Goal: Check status: Check status

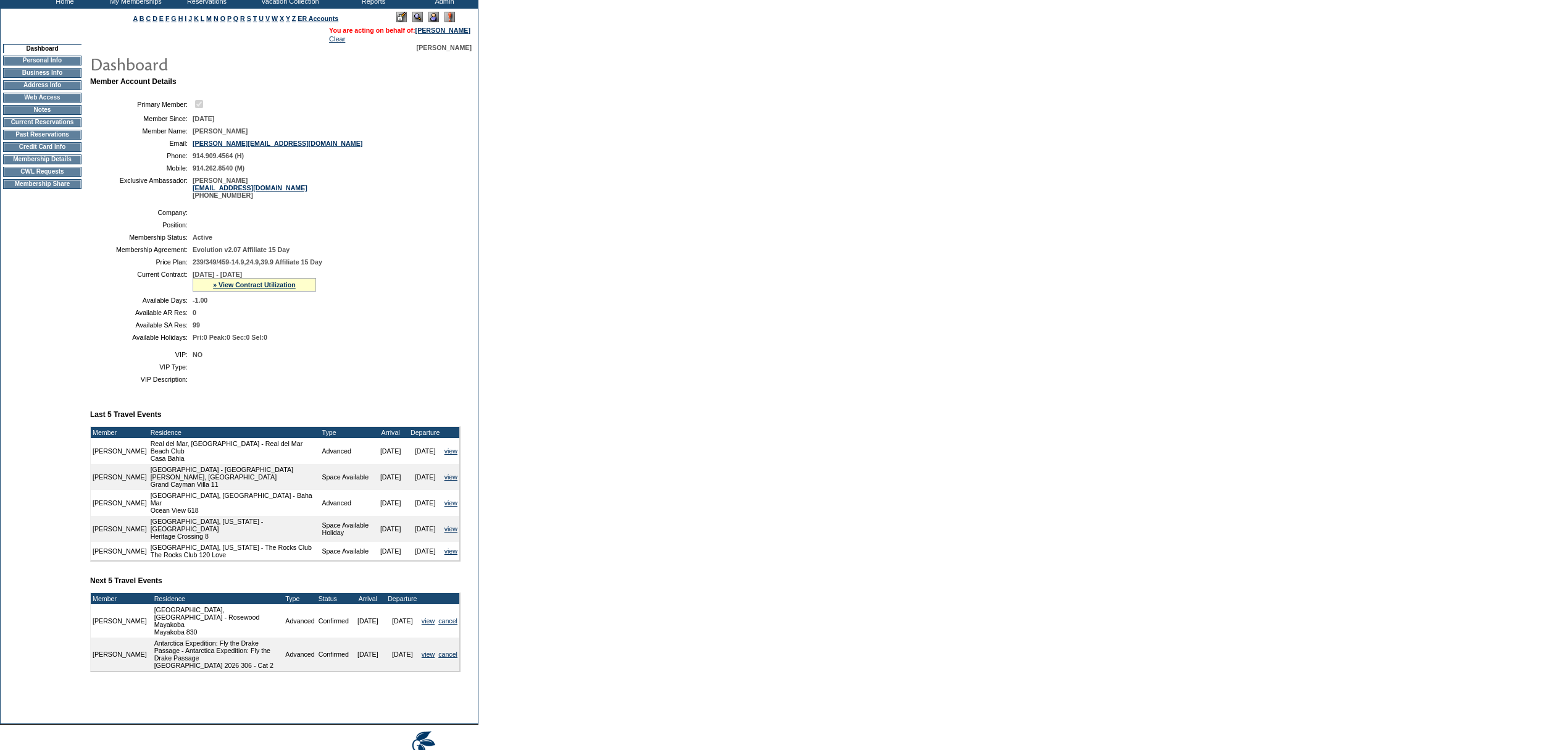
scroll to position [73, 0]
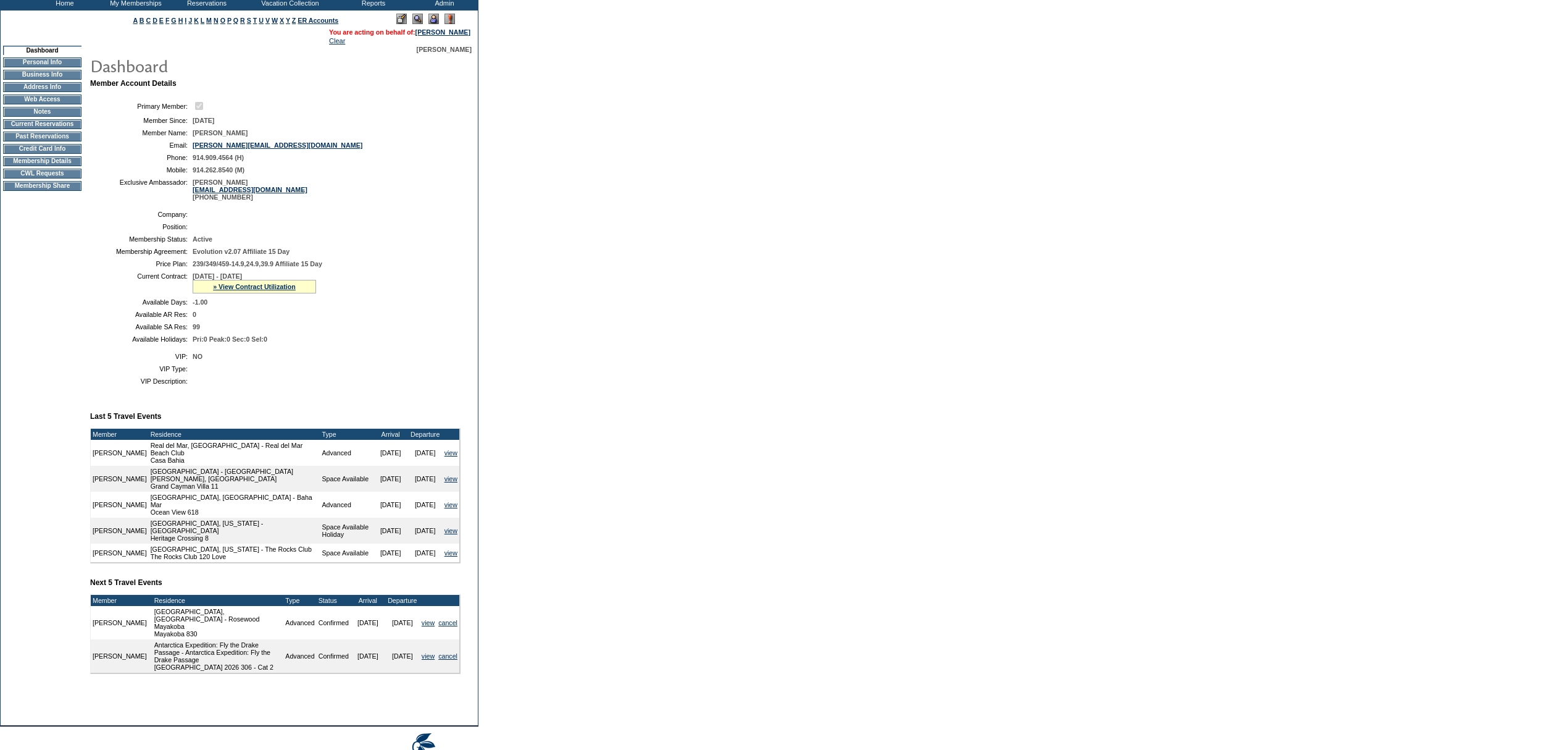
click at [247, 293] on div "» View Contract Utilization" at bounding box center [255, 287] width 123 height 14
click at [243, 290] on link "» View Contract Utilization" at bounding box center [254, 287] width 83 height 8
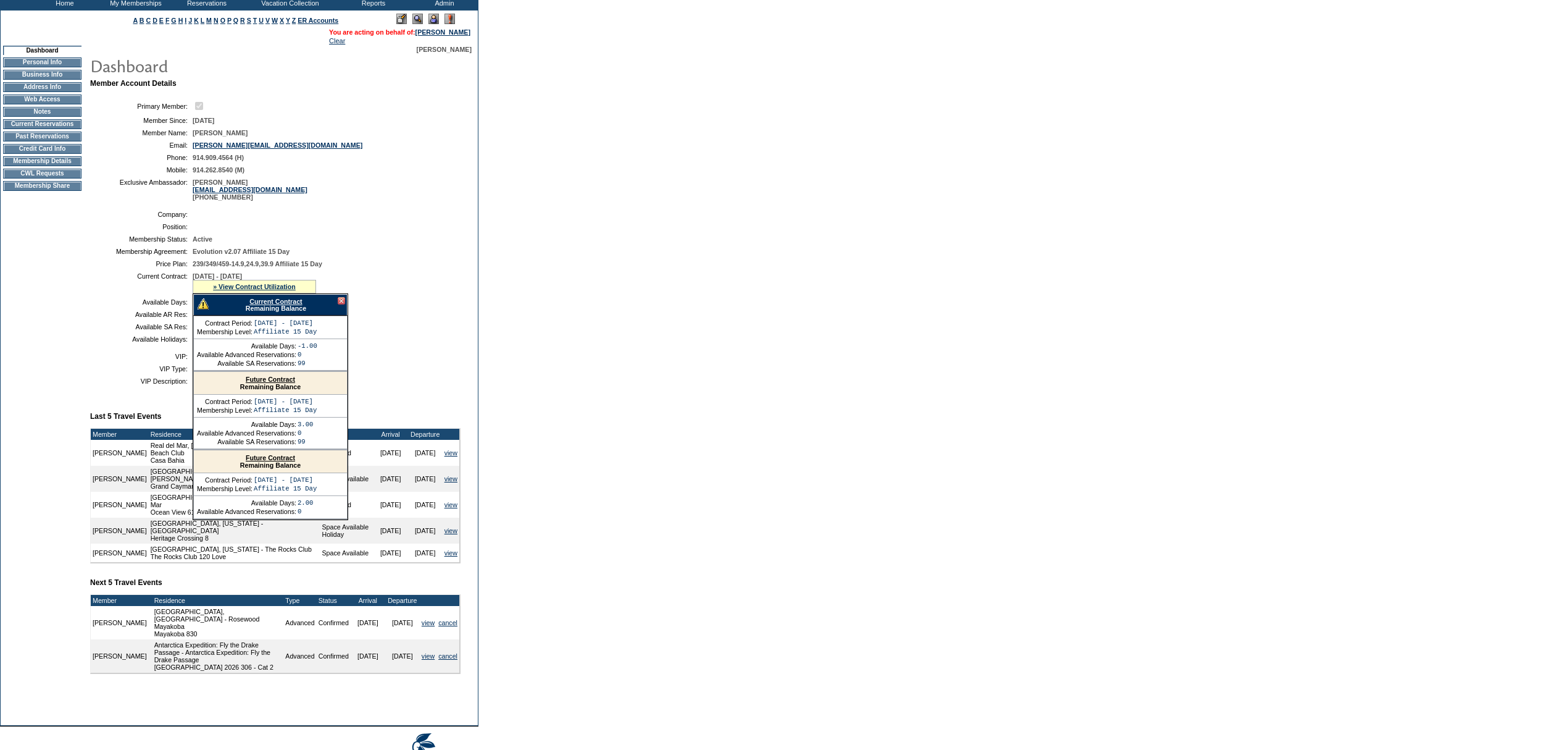
click at [256, 305] on link "Current Contract" at bounding box center [276, 301] width 53 height 8
click at [1183, 70] on form "Follow Us ::" at bounding box center [784, 357] width 1568 height 861
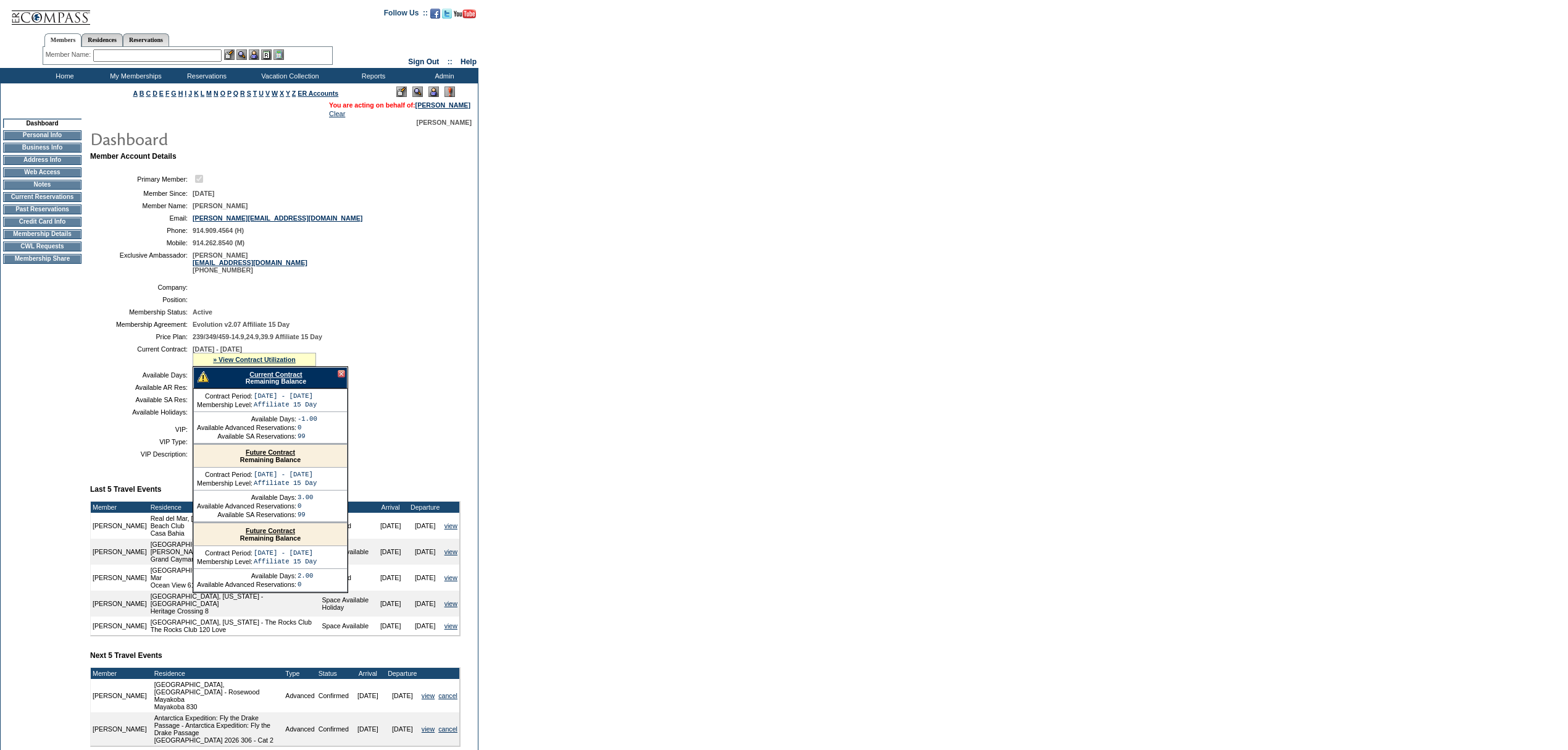
click at [141, 58] on input "text" at bounding box center [157, 56] width 128 height 12
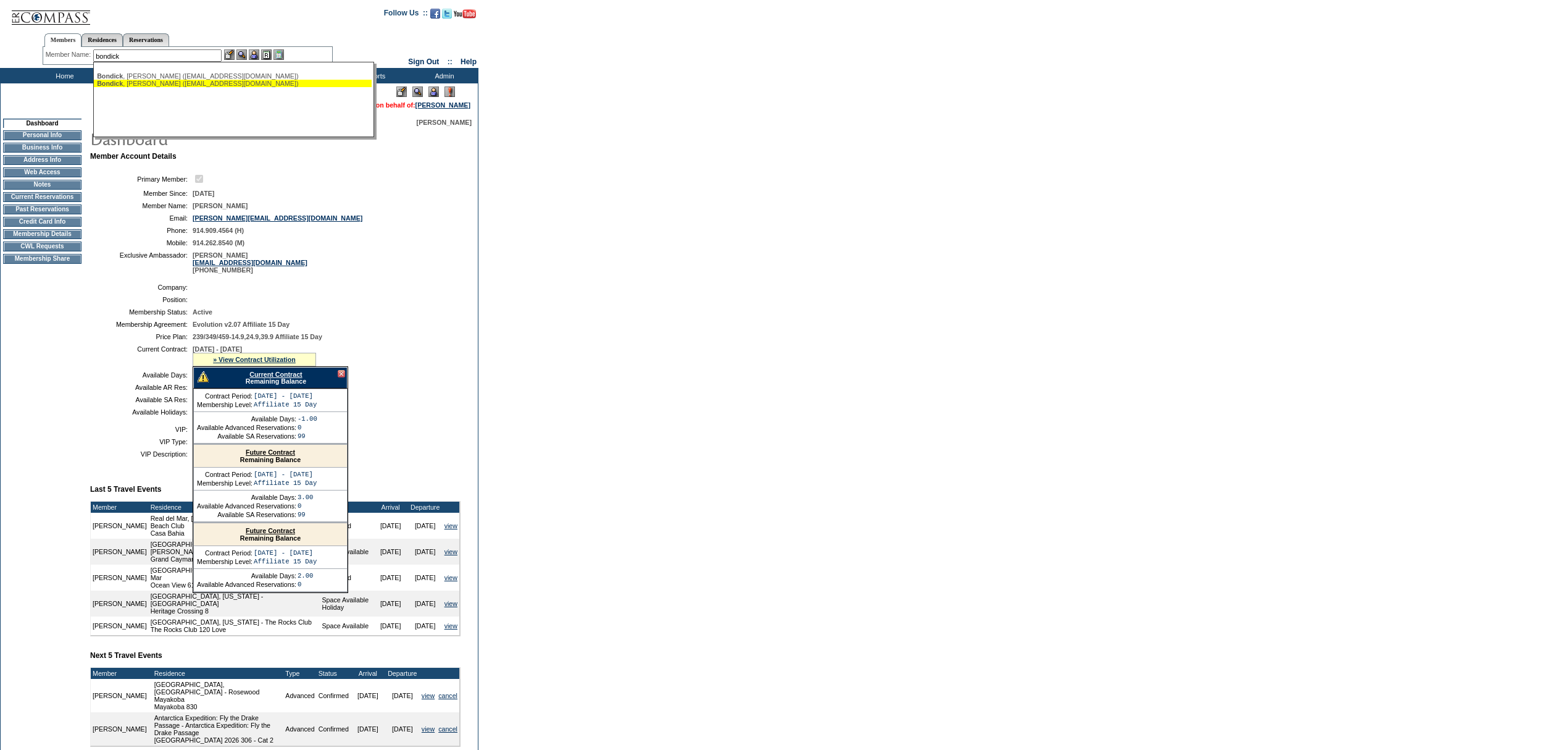
click at [144, 83] on div "[PERSON_NAME] ([EMAIL_ADDRESS][DOMAIN_NAME])" at bounding box center [233, 83] width 272 height 8
type input "[PERSON_NAME] ([EMAIL_ADDRESS][DOMAIN_NAME])"
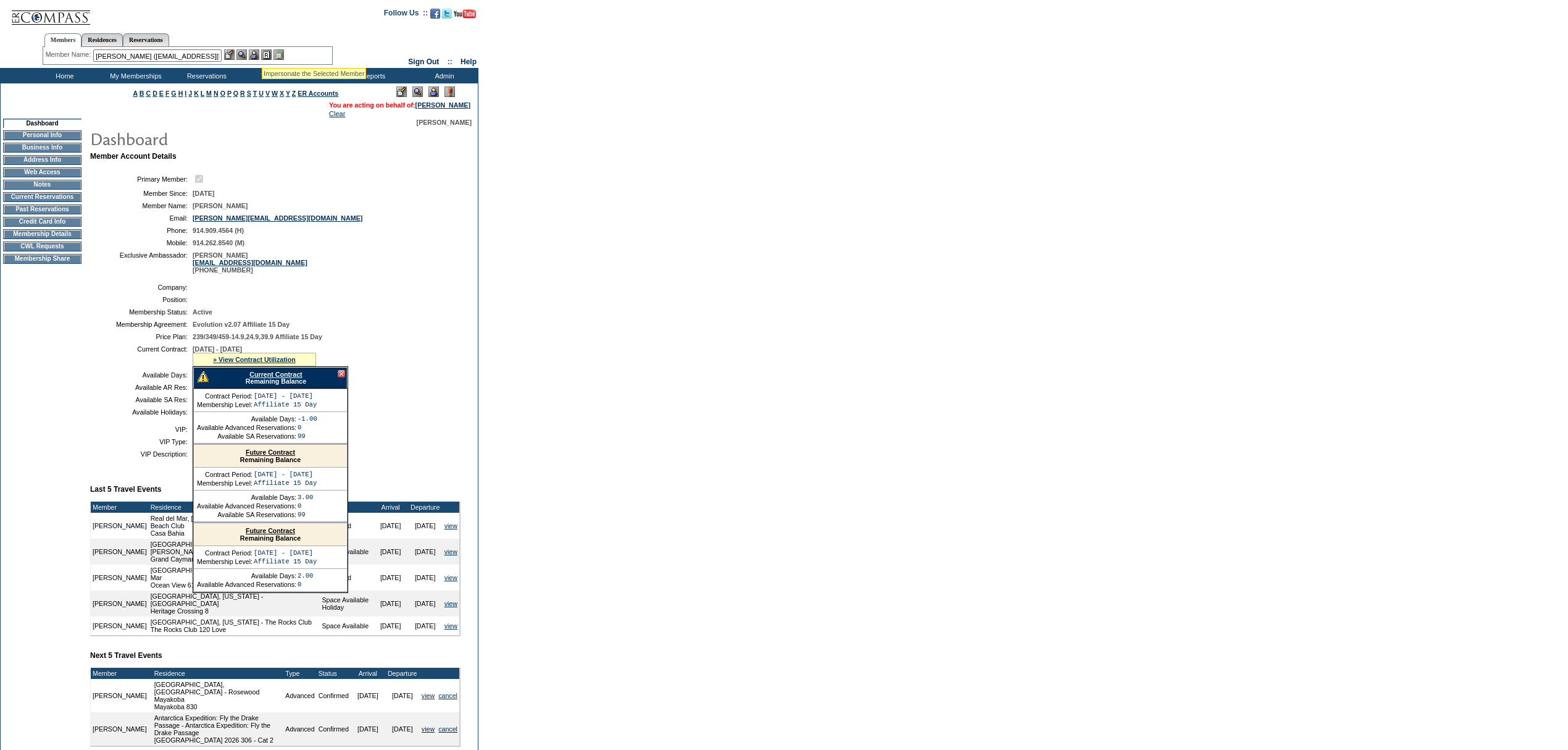
click at [258, 56] on img at bounding box center [254, 54] width 10 height 10
click at [243, 55] on img at bounding box center [241, 54] width 10 height 10
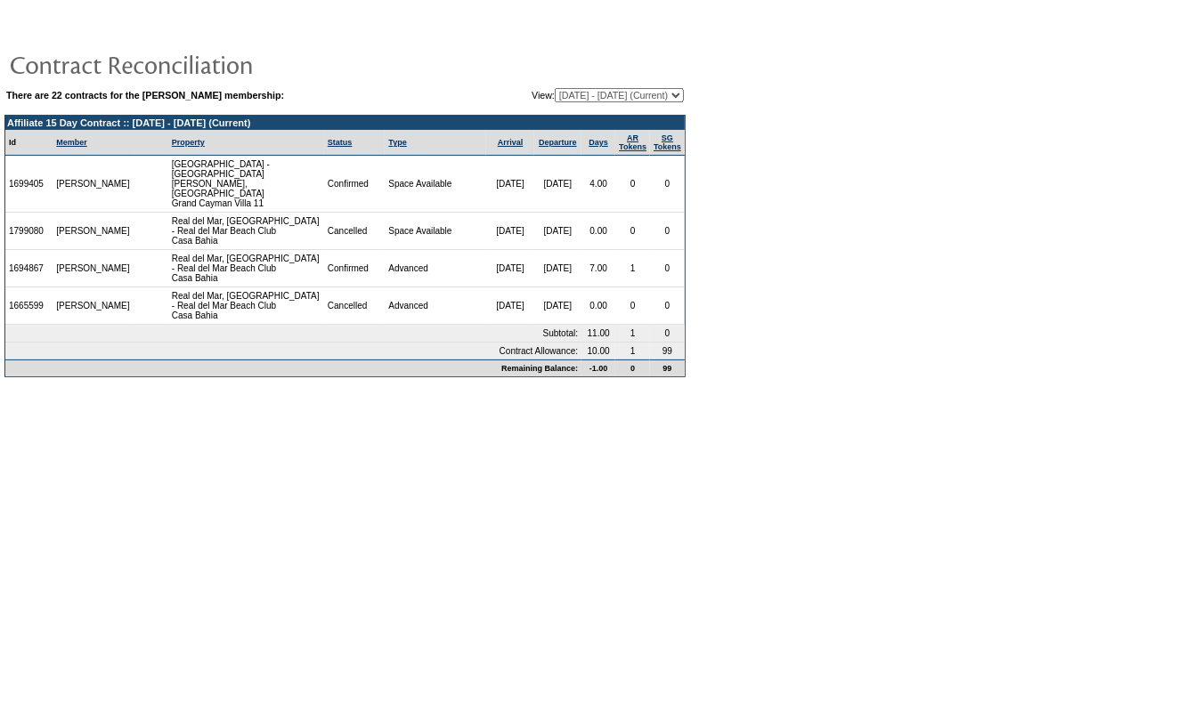
click at [605, 89] on select "12/04/07 - 01/31/09 02/01/09 - 10/31/09 11/01/09 - 10/31/10 11/01/10 - 10/31/11…" at bounding box center [619, 95] width 129 height 14
select select "127753"
click at [555, 88] on select "12/04/07 - 01/31/09 02/01/09 - 10/31/09 11/01/09 - 10/31/10 11/01/10 - 10/31/11…" at bounding box center [619, 95] width 129 height 14
